Goal: Task Accomplishment & Management: Use online tool/utility

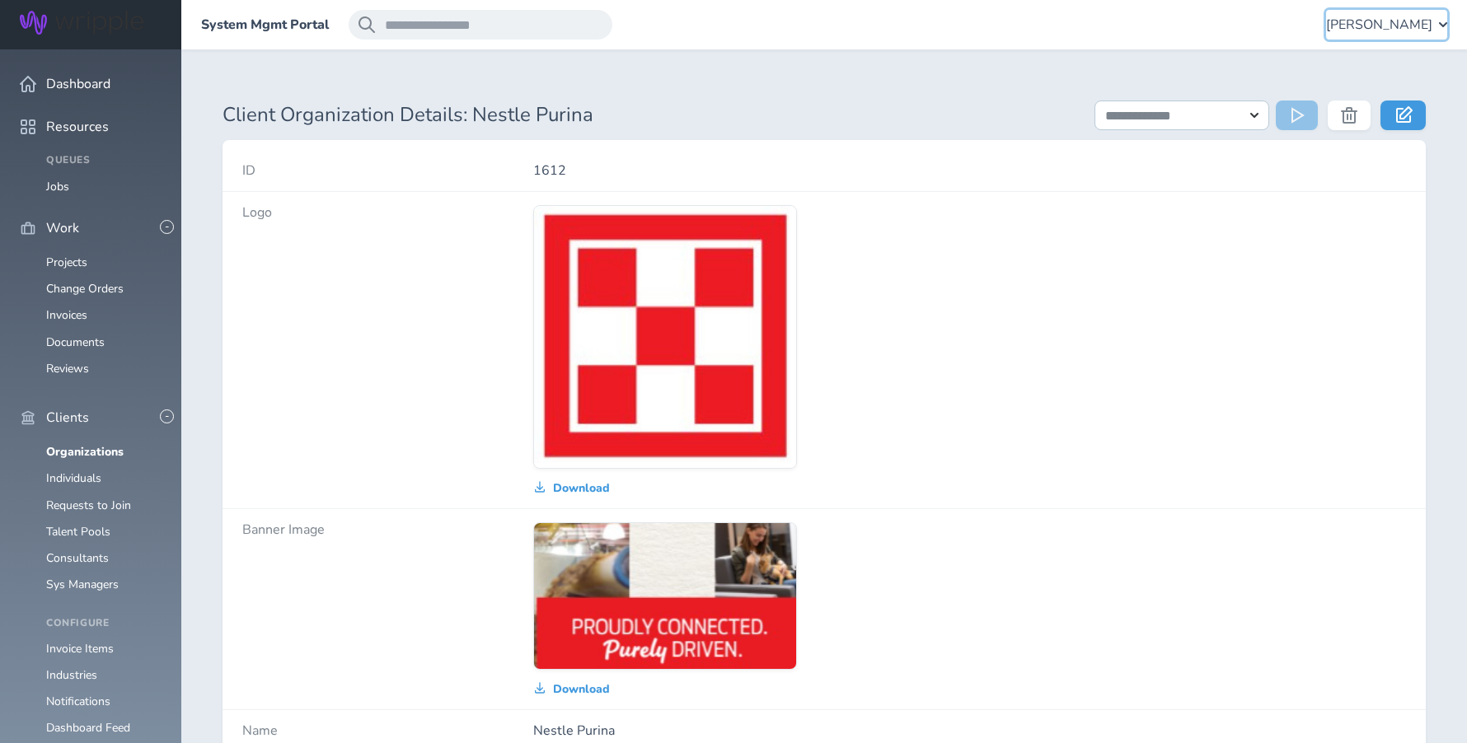
click at [1376, 30] on span "Amanda Pressly" at bounding box center [1379, 24] width 106 height 15
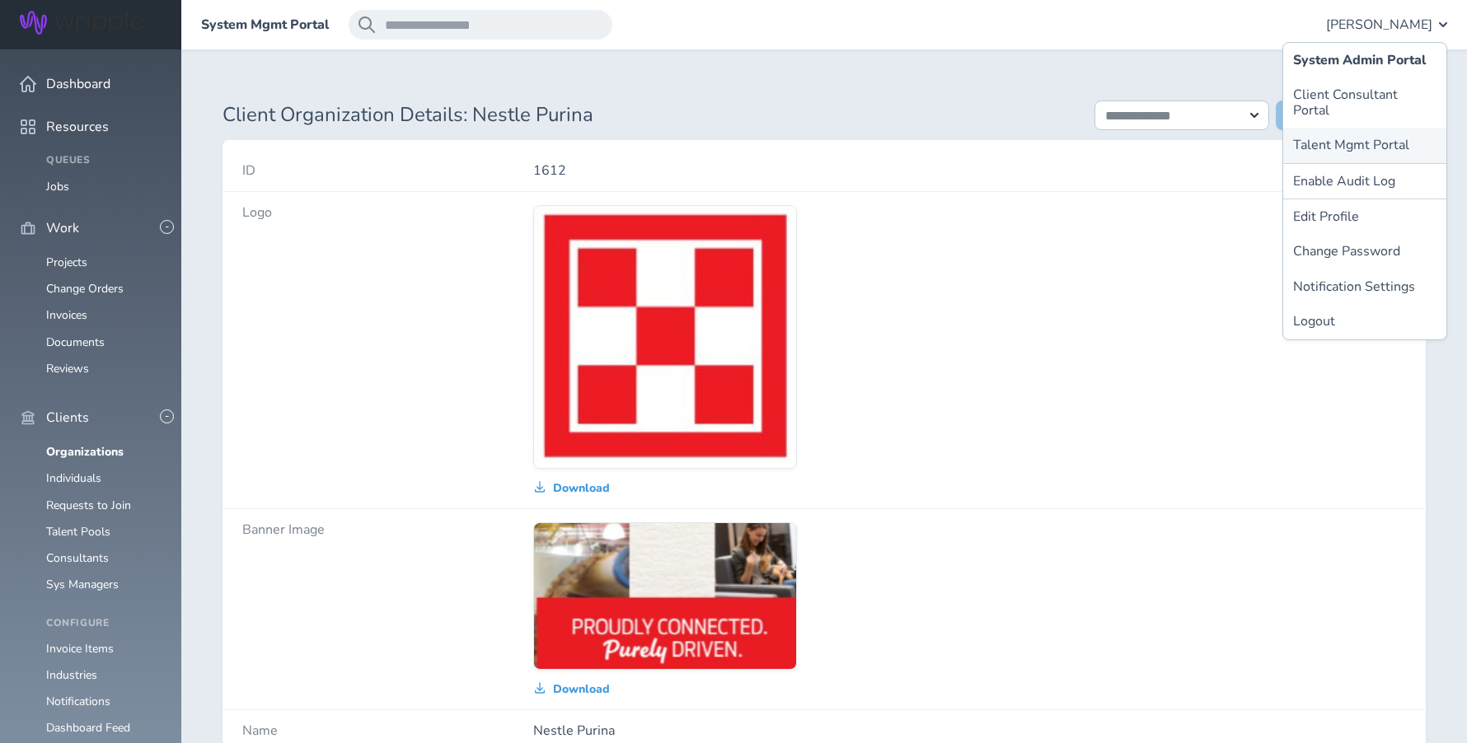
click at [1332, 128] on link "Talent Mgmt Portal" at bounding box center [1364, 145] width 163 height 35
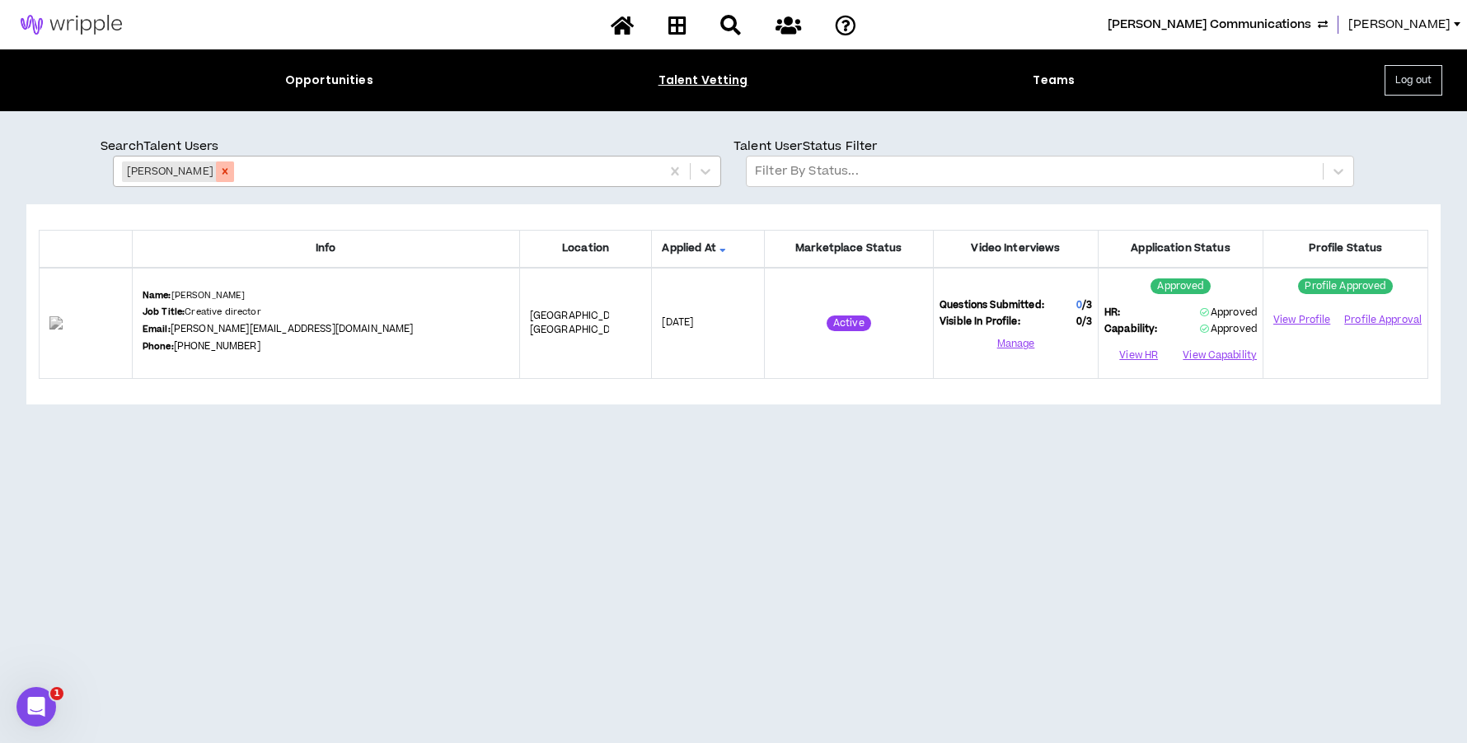
click at [223, 171] on icon "Remove David Gacsko" at bounding box center [226, 172] width 6 height 6
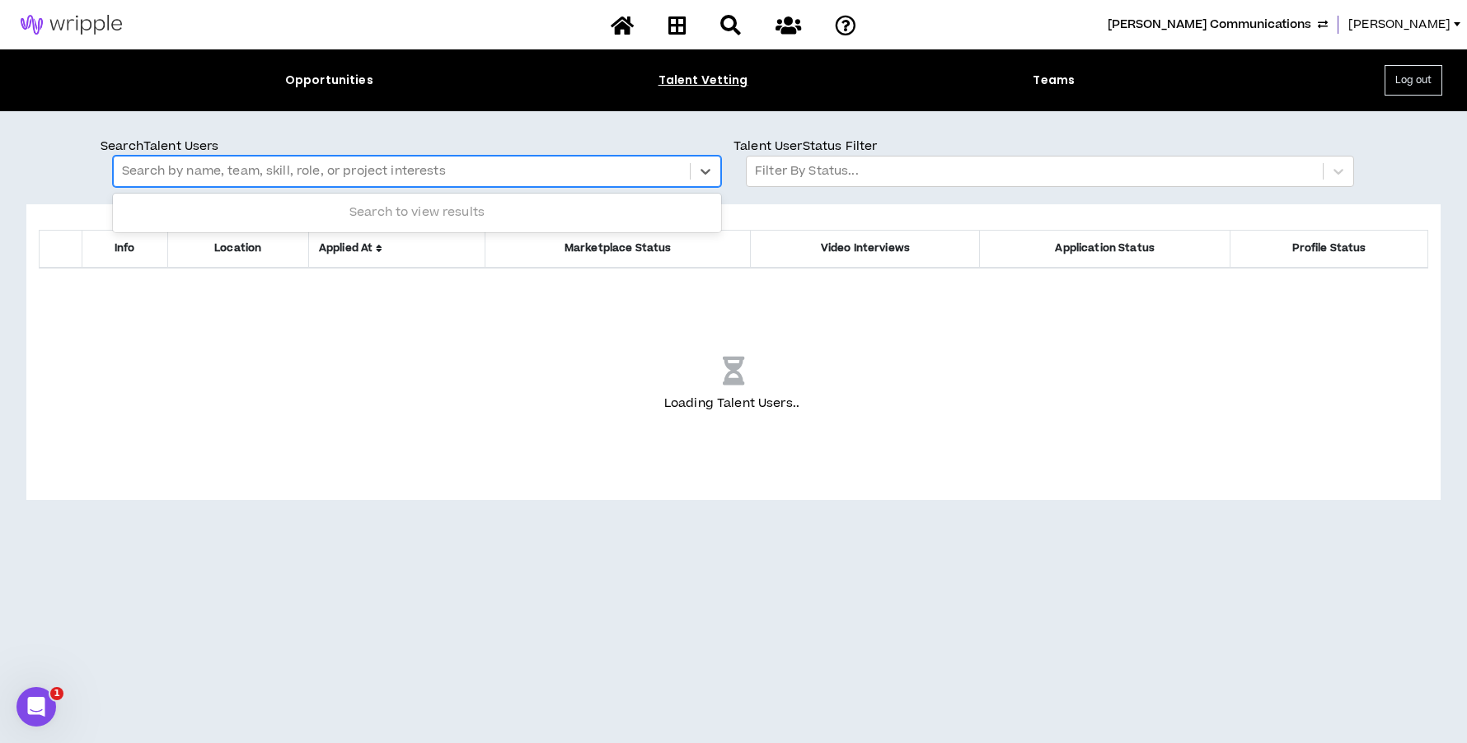
click at [214, 171] on div at bounding box center [402, 171] width 560 height 21
type input "**********"
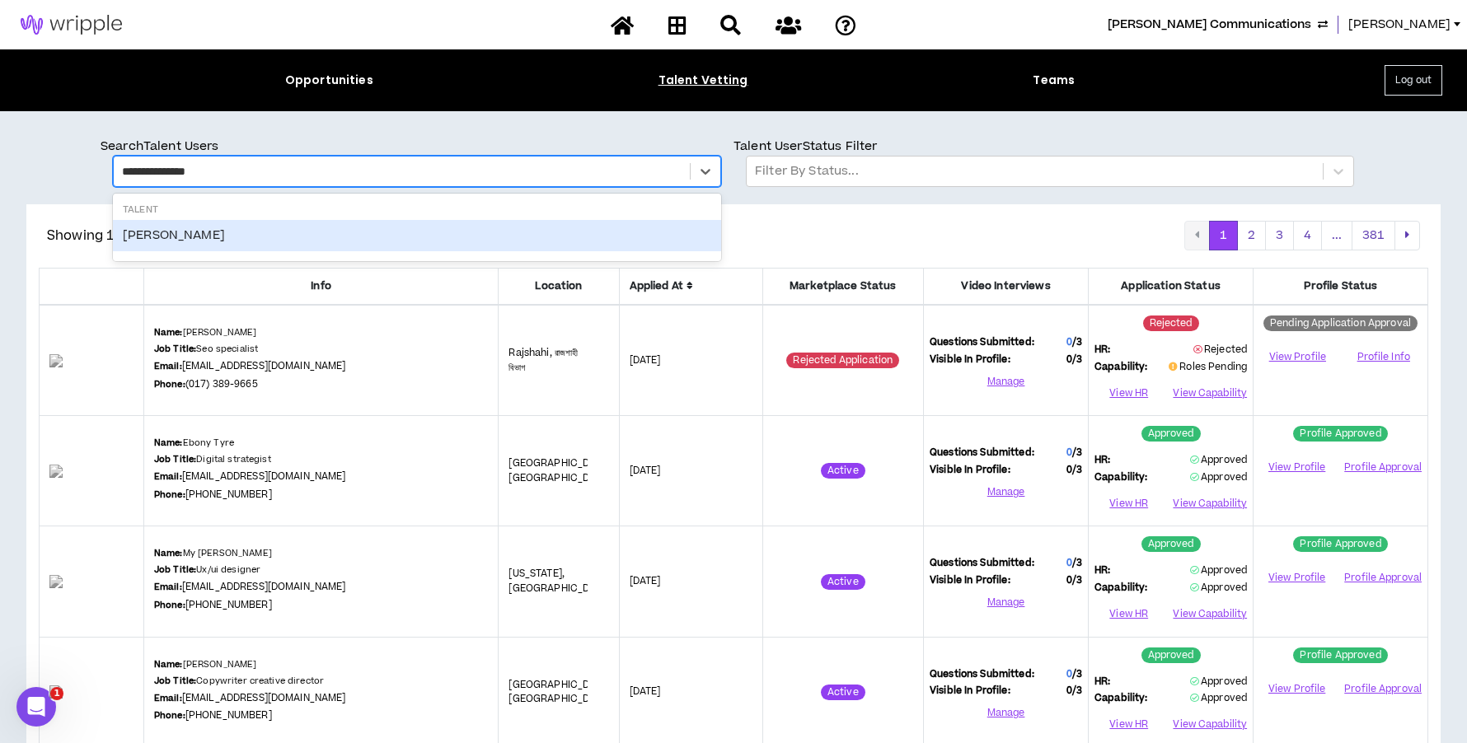
click at [200, 237] on div "[PERSON_NAME]" at bounding box center [417, 235] width 608 height 31
